Goal: Complete application form

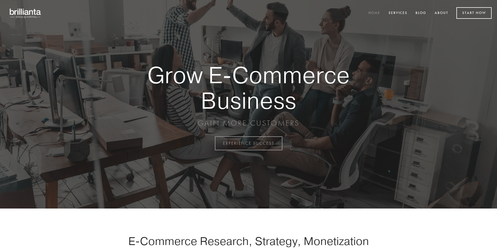
scroll to position [1409, 0]
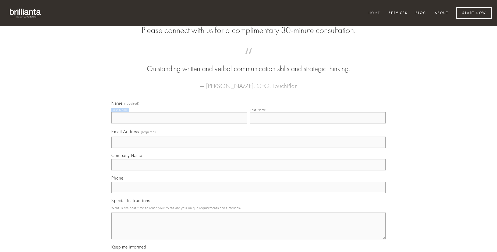
type input "[PERSON_NAME]"
click at [317, 124] on input "Last Name" at bounding box center [318, 117] width 136 height 11
type input "[PERSON_NAME]"
click at [248, 148] on input "Email Address (required)" at bounding box center [248, 142] width 274 height 11
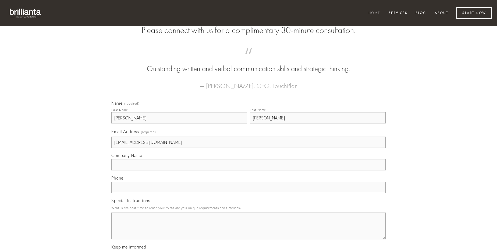
type input "[EMAIL_ADDRESS][DOMAIN_NAME]"
click at [248, 171] on input "Company Name" at bounding box center [248, 164] width 274 height 11
type input "voco"
click at [248, 193] on input "text" at bounding box center [248, 187] width 274 height 11
click at [248, 231] on textarea "Special Instructions" at bounding box center [248, 226] width 274 height 27
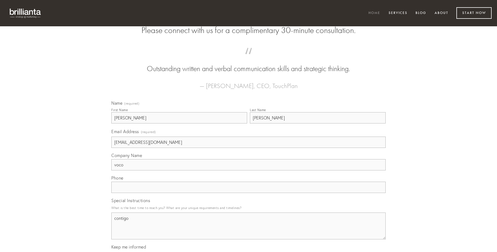
type textarea "contigo"
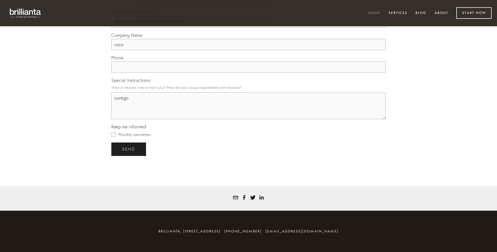
click at [129, 149] on span "send" at bounding box center [128, 149] width 13 height 5
